Goal: Transaction & Acquisition: Purchase product/service

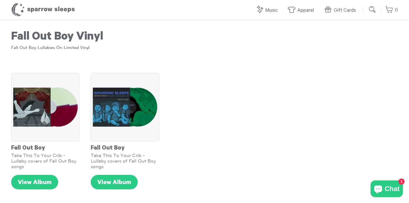
click at [89, 34] on h1 "Fall Out Boy Vinyl" at bounding box center [204, 38] width 386 height 14
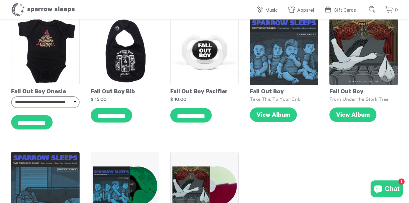
scroll to position [263, 0]
